Goal: Information Seeking & Learning: Learn about a topic

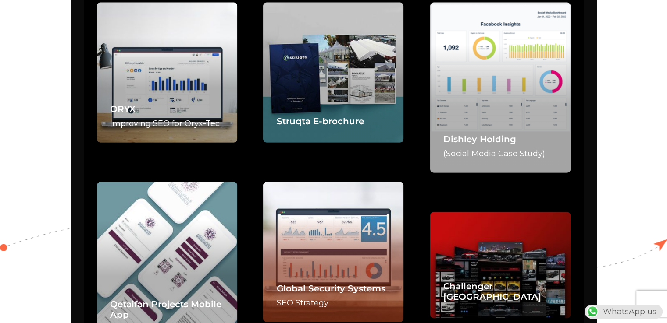
scroll to position [0, 231]
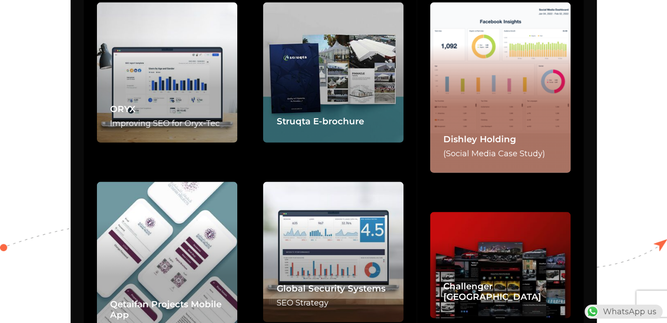
click at [498, 85] on div "Dishley Holding (Social Media Case Study)" at bounding box center [500, 88] width 140 height 171
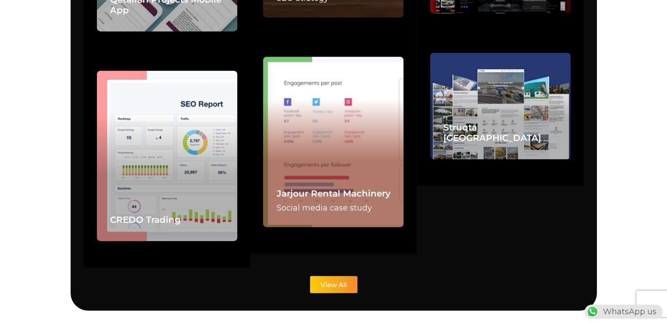
scroll to position [0, 0]
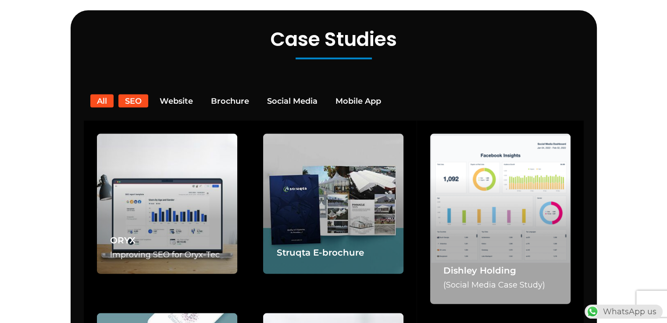
click at [131, 95] on button "SEO" at bounding box center [133, 101] width 30 height 13
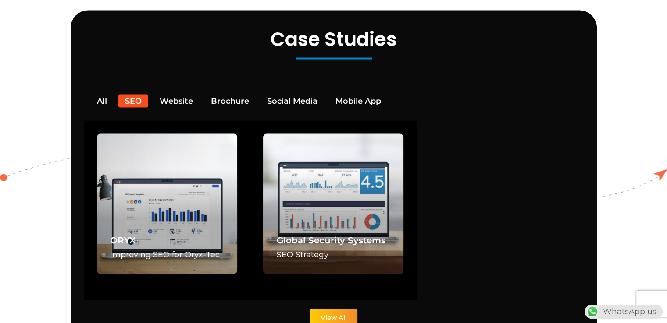
click at [338, 315] on span "View All" at bounding box center [333, 318] width 26 height 7
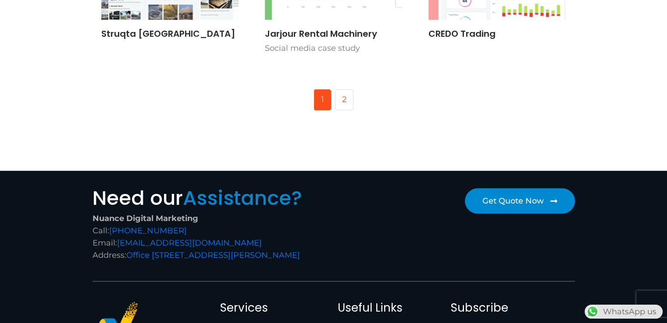
scroll to position [526, 0]
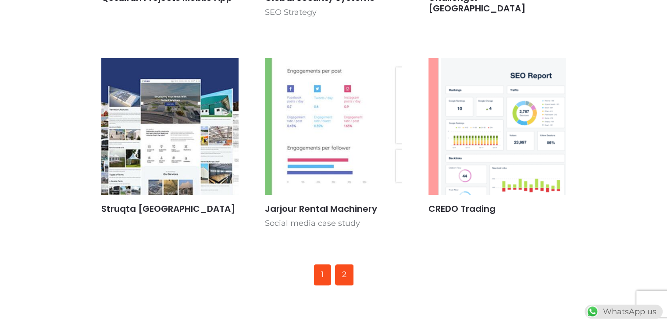
click at [344, 273] on link "2" at bounding box center [344, 275] width 18 height 21
